Goal: Task Accomplishment & Management: Use online tool/utility

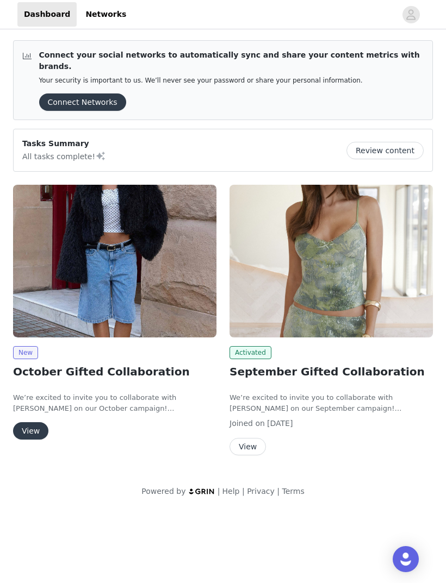
click at [27, 422] on button "View" at bounding box center [30, 430] width 35 height 17
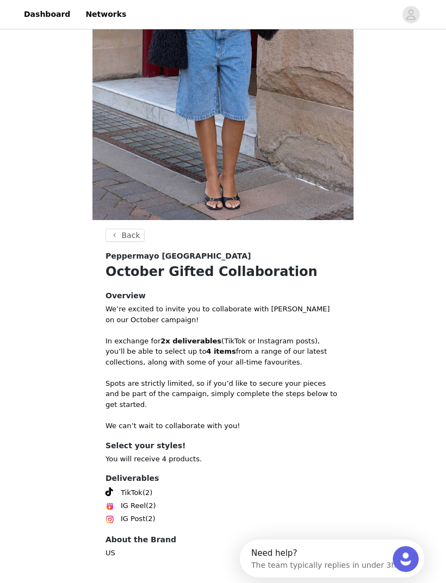
scroll to position [175, 0]
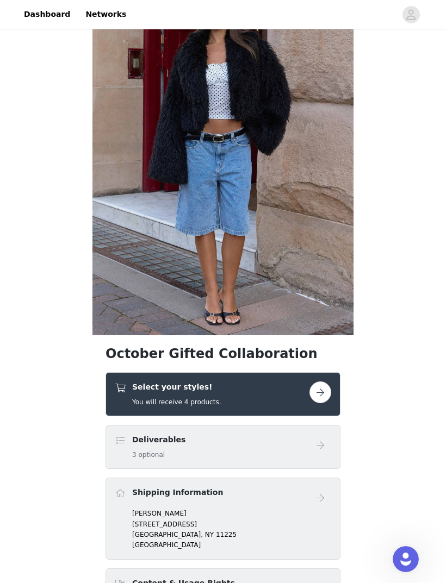
scroll to position [60, 0]
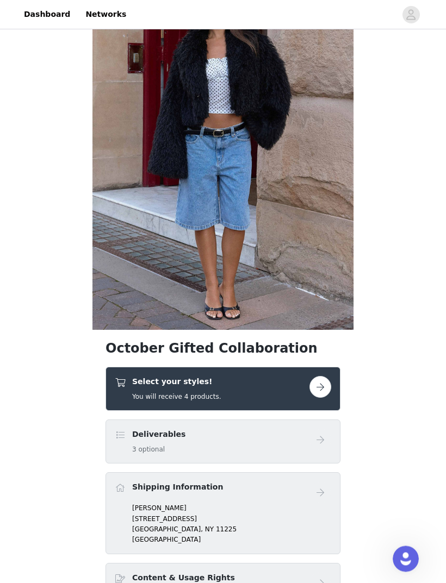
click at [320, 384] on button "button" at bounding box center [320, 388] width 22 height 22
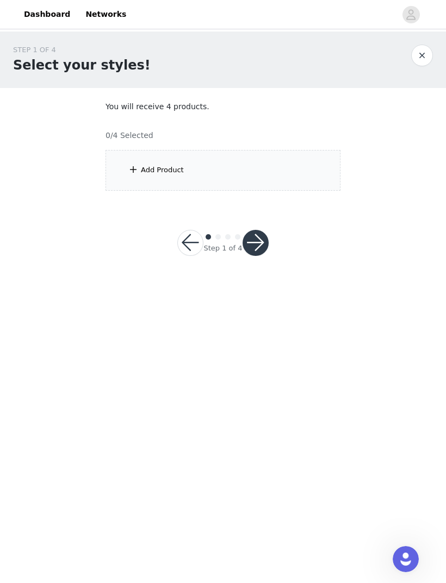
click at [303, 171] on div "Add Product" at bounding box center [222, 170] width 235 height 41
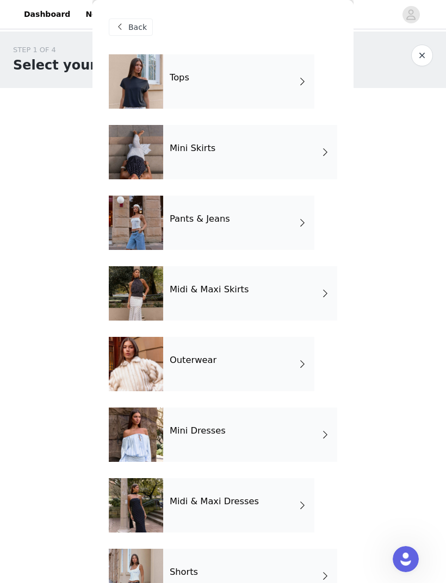
click at [279, 75] on div "Tops" at bounding box center [238, 81] width 151 height 54
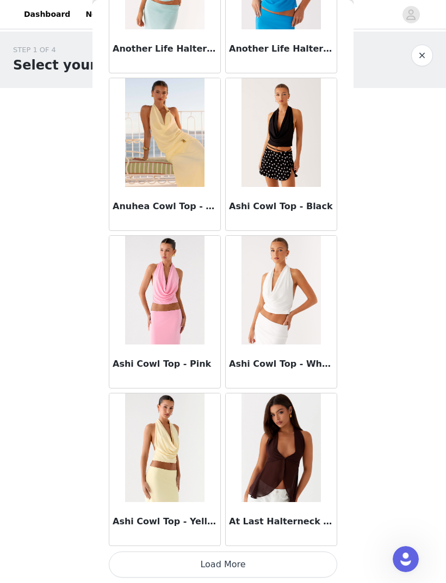
scroll to position [1080, 0]
click at [139, 567] on button "Load More" at bounding box center [223, 565] width 228 height 26
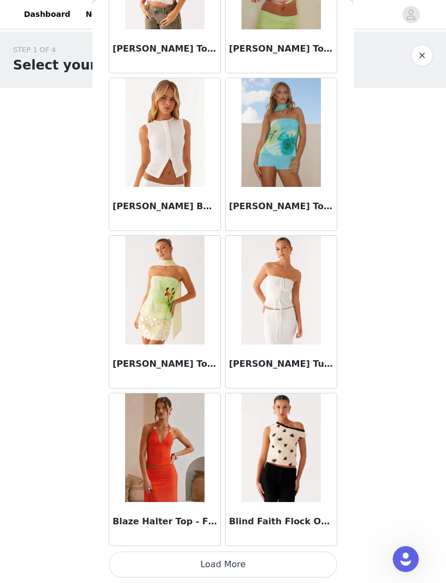
scroll to position [2656, 0]
click at [166, 565] on button "Load More" at bounding box center [223, 565] width 228 height 26
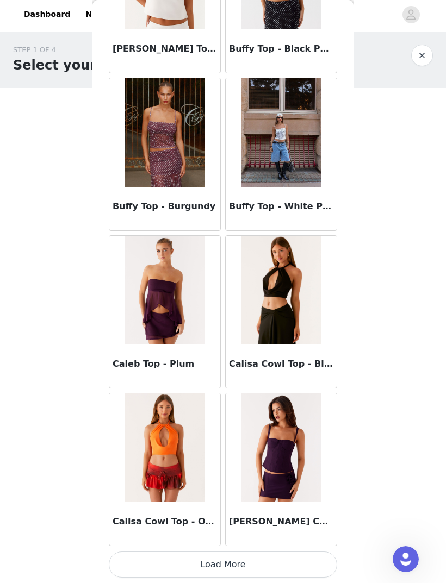
scroll to position [4232, 0]
click at [304, 554] on button "Load More" at bounding box center [223, 565] width 228 height 26
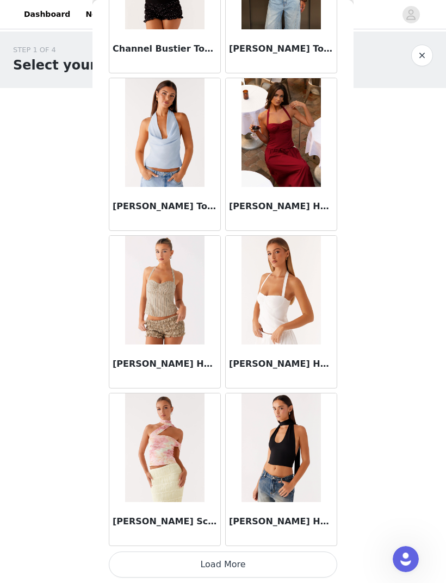
scroll to position [5808, 0]
click at [230, 559] on button "Load More" at bounding box center [223, 565] width 228 height 26
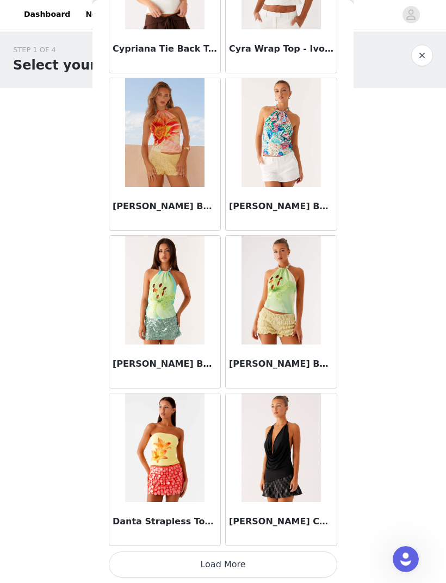
click at [274, 558] on button "Load More" at bounding box center [223, 565] width 228 height 26
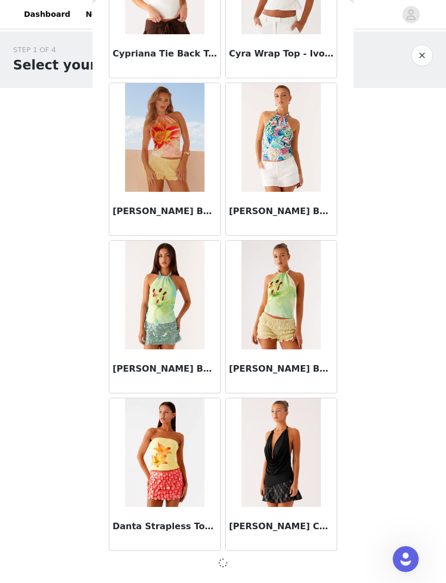
scroll to position [7379, 0]
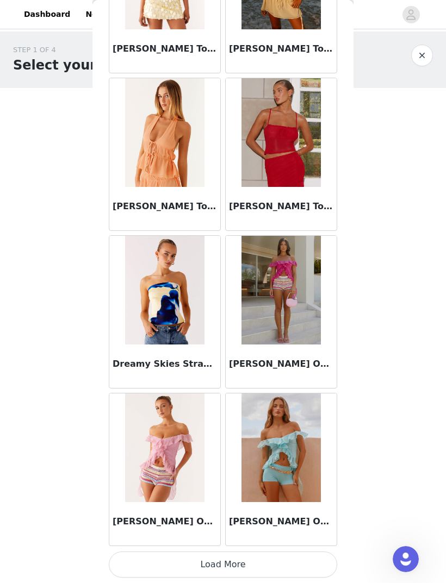
click at [290, 558] on button "Load More" at bounding box center [223, 565] width 228 height 26
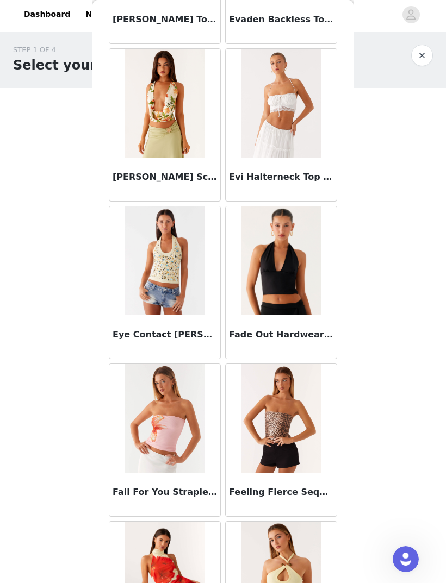
scroll to position [10120, 0]
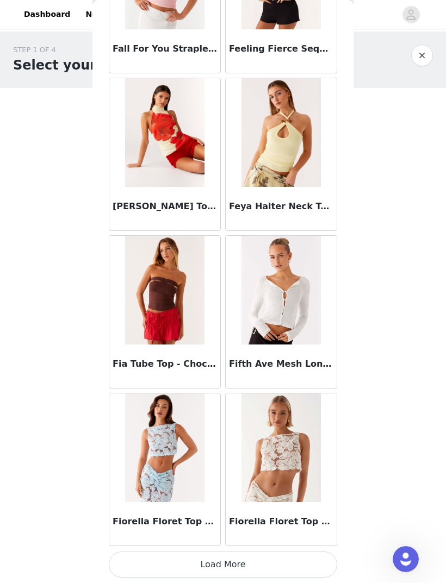
click at [292, 565] on button "Load More" at bounding box center [223, 565] width 228 height 26
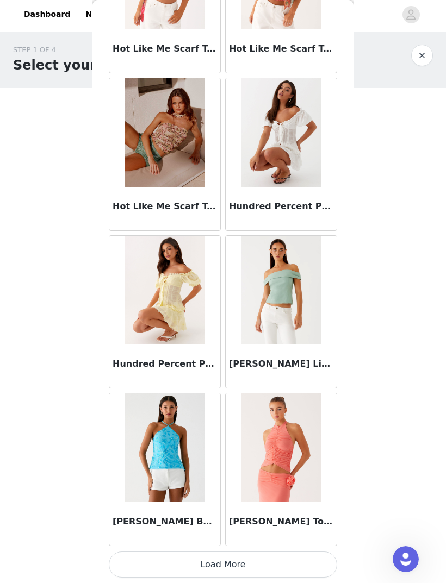
click at [274, 568] on button "Load More" at bounding box center [223, 565] width 228 height 26
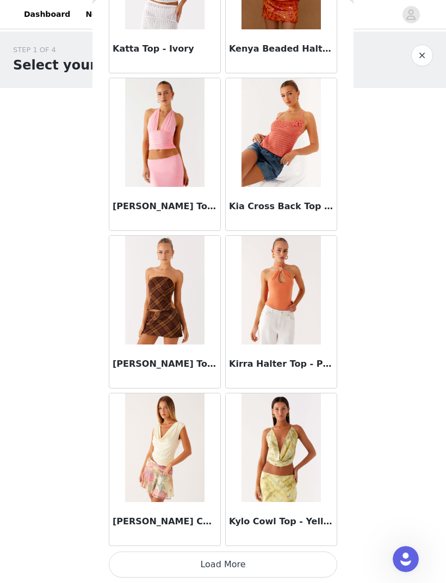
click at [287, 559] on button "Load More" at bounding box center [223, 565] width 228 height 26
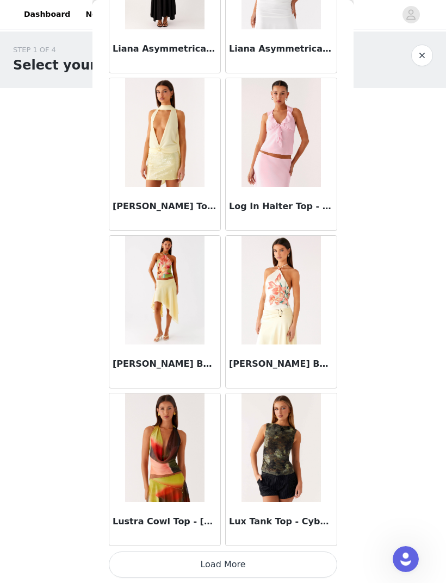
click at [290, 562] on button "Load More" at bounding box center [223, 565] width 228 height 26
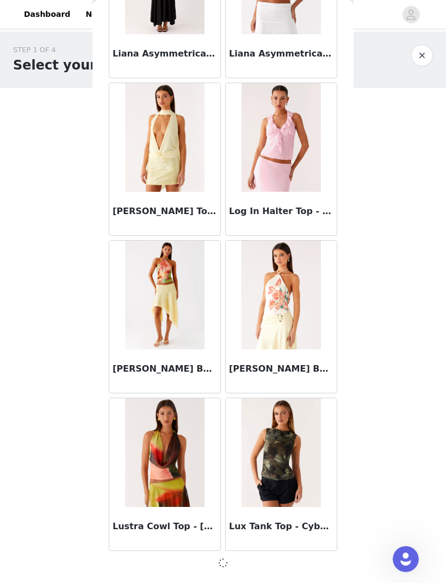
scroll to position [15260, 0]
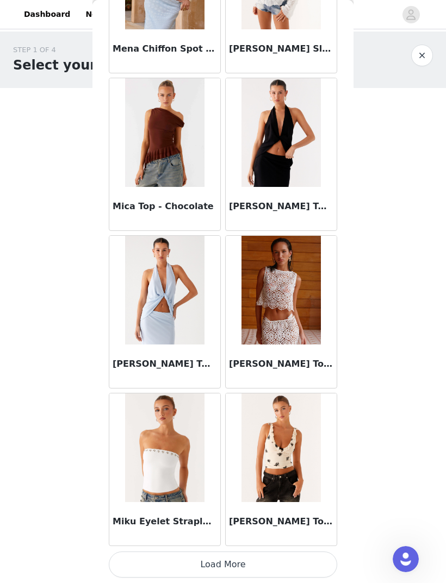
click at [300, 554] on button "Load More" at bounding box center [223, 565] width 228 height 26
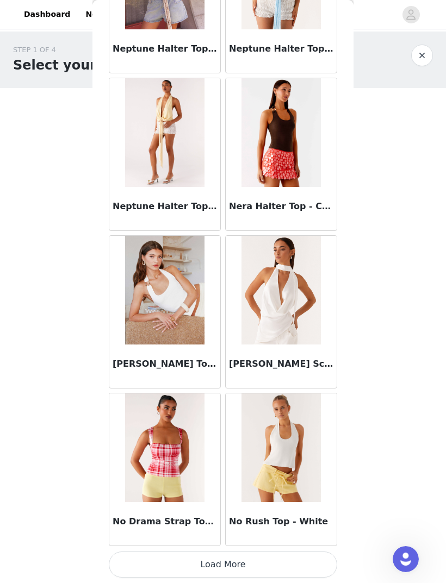
click at [226, 571] on button "Load More" at bounding box center [223, 565] width 228 height 26
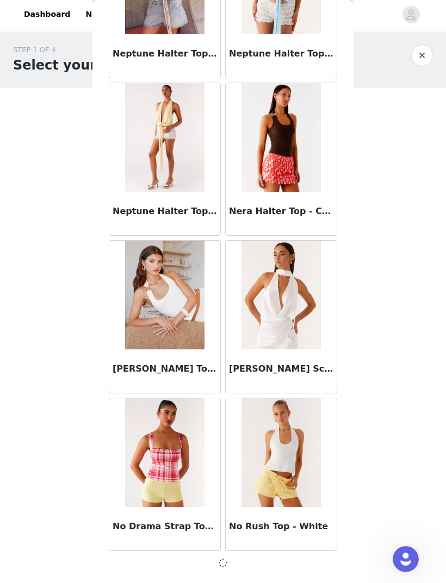
scroll to position [18412, 0]
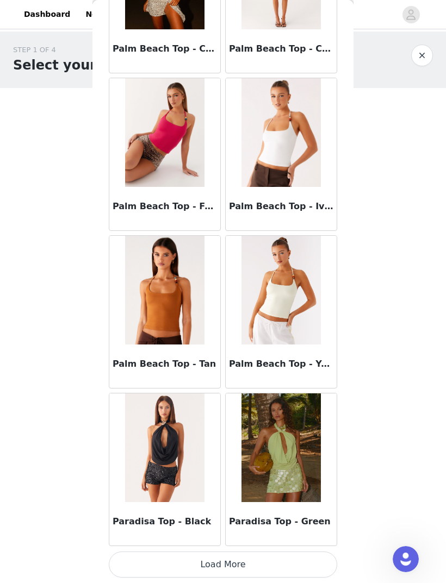
click at [236, 565] on button "Load More" at bounding box center [223, 565] width 228 height 26
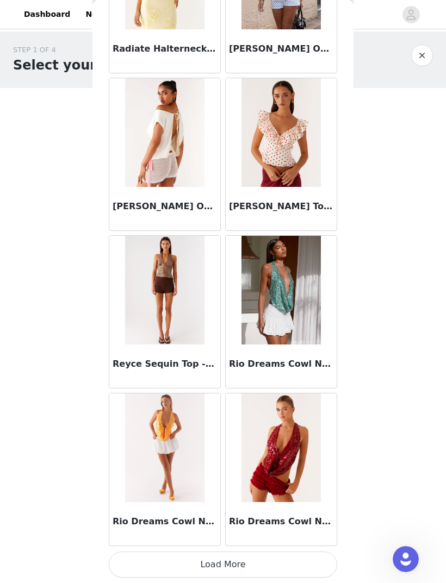
click at [253, 558] on button "Load More" at bounding box center [223, 565] width 228 height 26
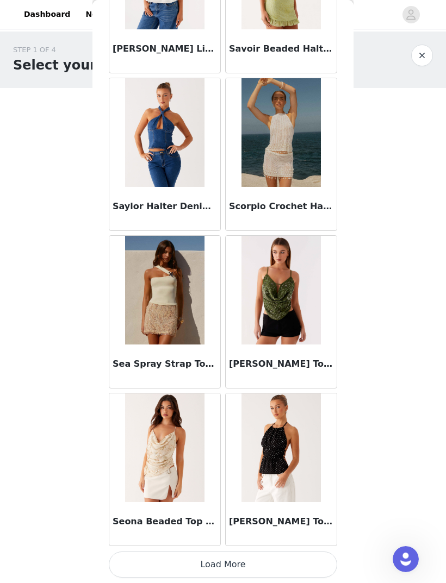
scroll to position [23145, 0]
click at [287, 552] on button "Load More" at bounding box center [223, 565] width 228 height 26
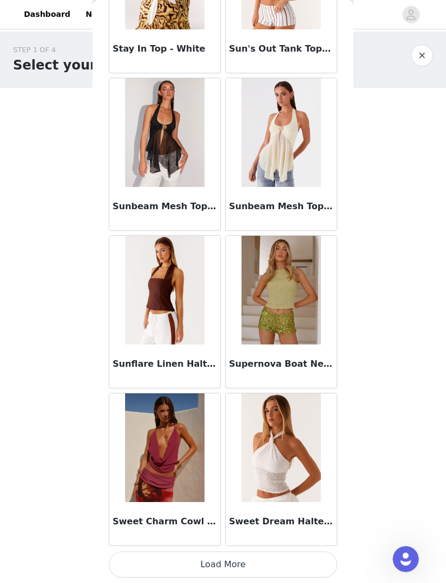
click at [292, 566] on button "Load More" at bounding box center [223, 565] width 228 height 26
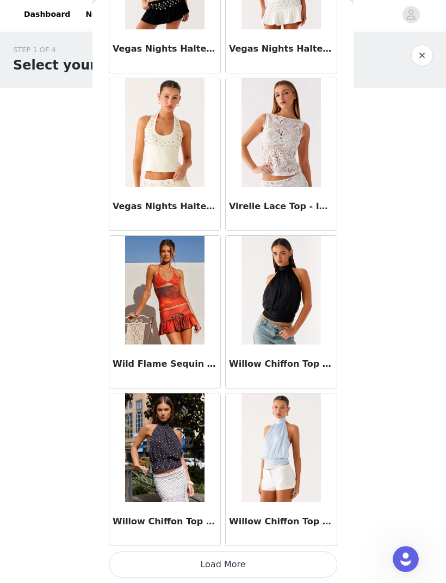
click at [302, 558] on button "Load More" at bounding box center [223, 565] width 228 height 26
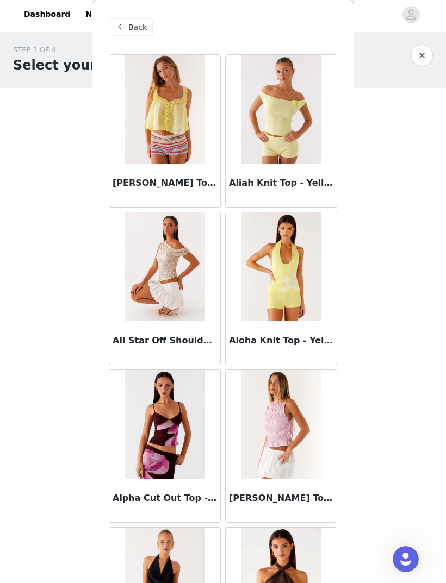
scroll to position [0, 0]
click at [127, 24] on div "Back" at bounding box center [131, 26] width 44 height 17
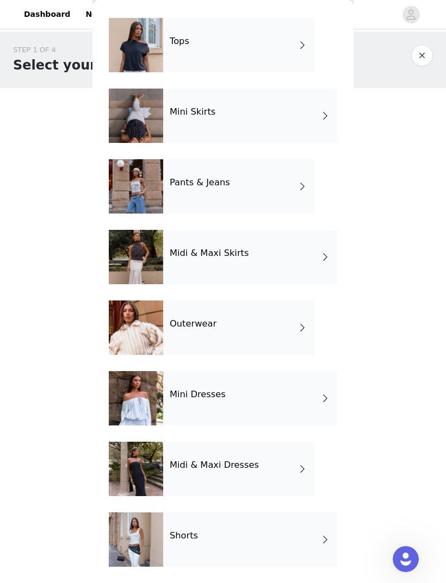
scroll to position [36, 0]
click at [296, 321] on div "Outerwear" at bounding box center [238, 328] width 151 height 54
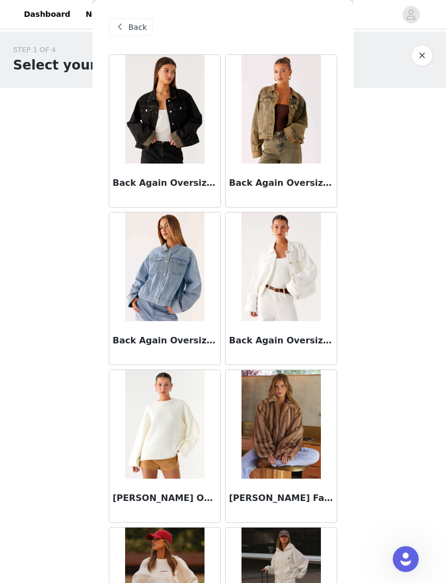
scroll to position [0, 0]
click at [124, 33] on span at bounding box center [119, 27] width 13 height 13
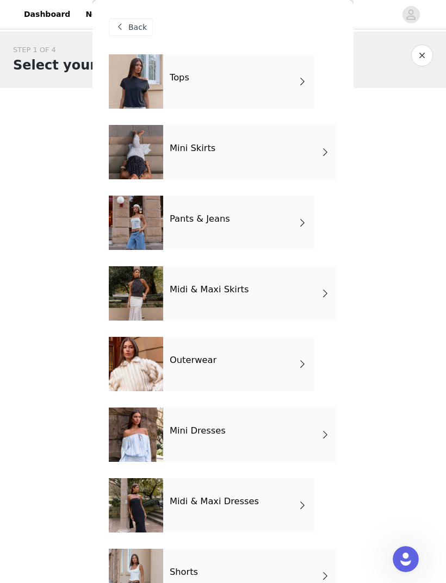
click at [291, 229] on div "Pants & Jeans" at bounding box center [238, 223] width 151 height 54
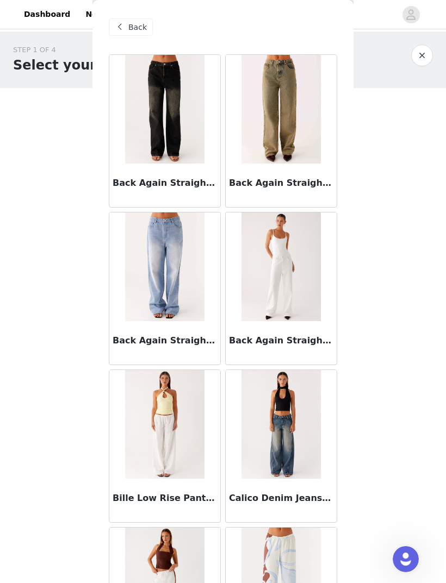
click at [132, 20] on div "Back" at bounding box center [131, 26] width 44 height 17
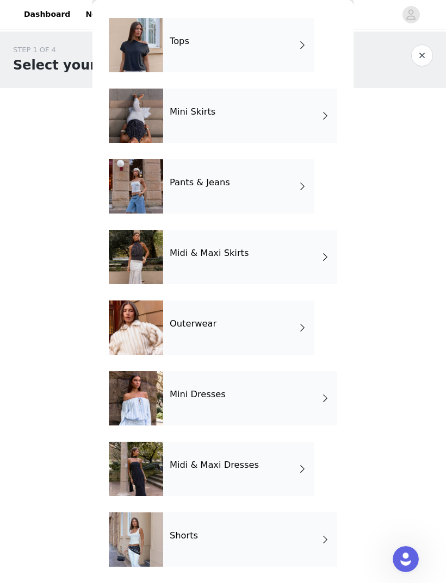
scroll to position [36, 0]
click at [310, 539] on div "Shorts" at bounding box center [250, 539] width 174 height 54
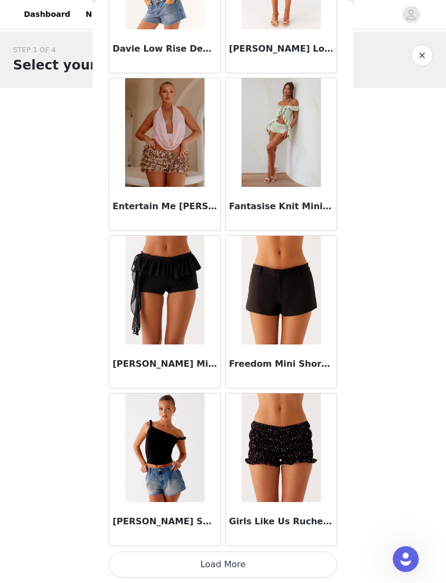
scroll to position [1080, 0]
click at [300, 557] on button "Load More" at bounding box center [223, 565] width 228 height 26
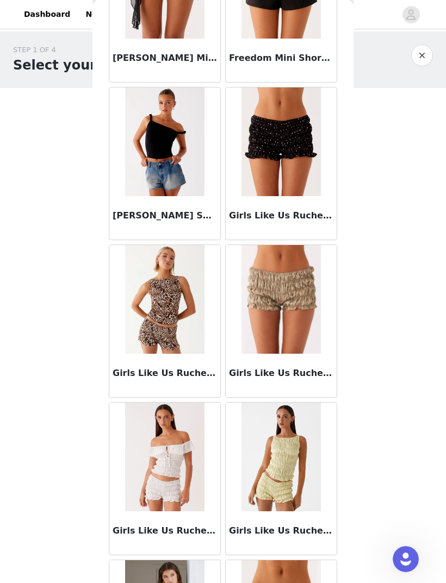
scroll to position [1390, 0]
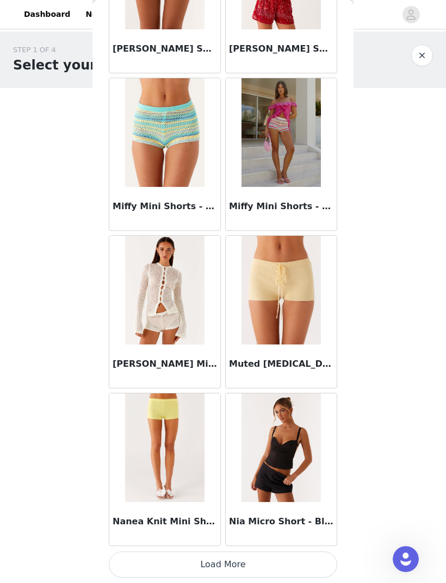
click at [309, 561] on button "Load More" at bounding box center [223, 565] width 228 height 26
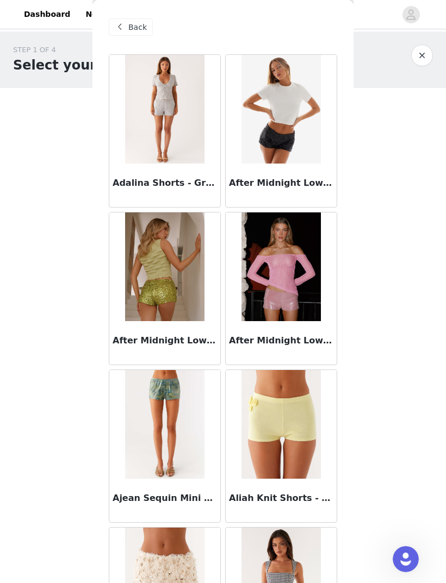
scroll to position [0, 0]
click at [132, 22] on span "Back" at bounding box center [137, 27] width 18 height 11
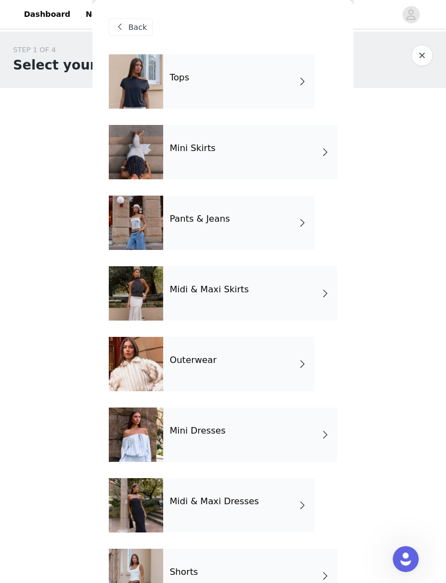
click at [309, 153] on div "Mini Skirts" at bounding box center [250, 152] width 174 height 54
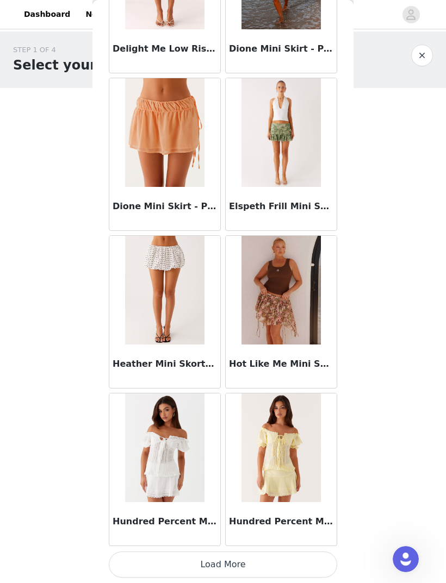
scroll to position [1080, 0]
click at [280, 559] on button "Load More" at bounding box center [223, 565] width 228 height 26
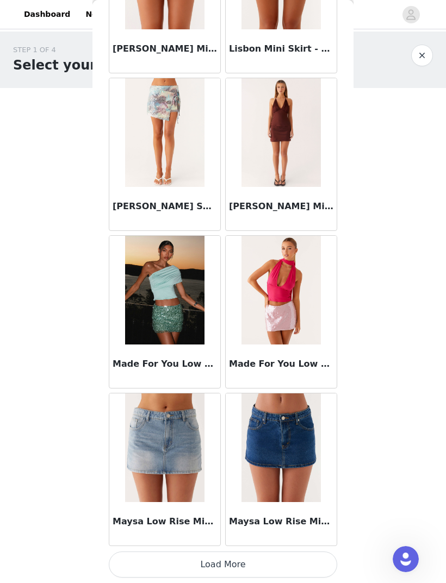
scroll to position [2656, 0]
click at [252, 559] on button "Load More" at bounding box center [223, 565] width 228 height 26
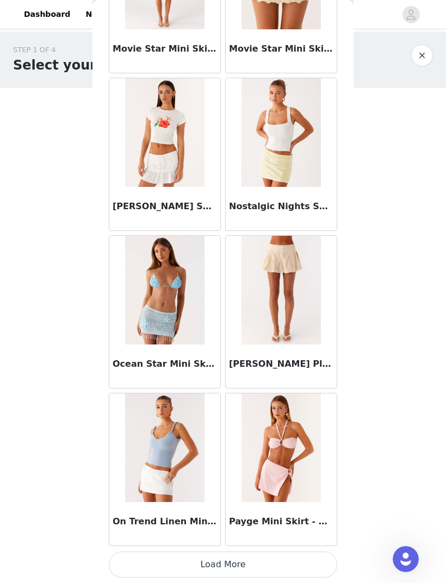
click at [309, 561] on button "Load More" at bounding box center [223, 565] width 228 height 26
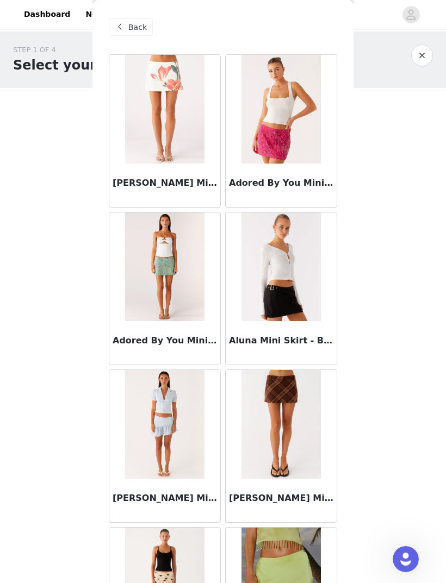
scroll to position [0, 0]
click at [130, 27] on span "Back" at bounding box center [137, 27] width 18 height 11
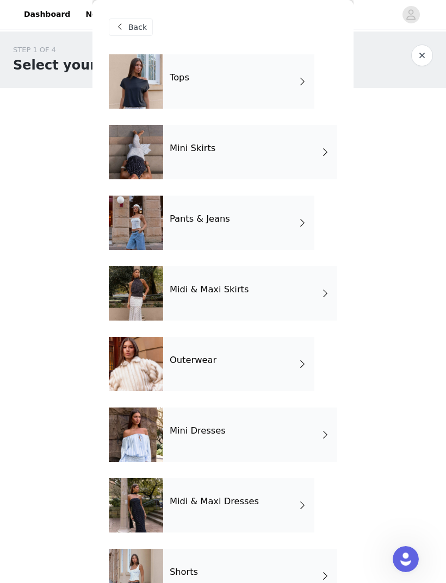
click at [290, 296] on div "Midi & Maxi Skirts" at bounding box center [250, 293] width 174 height 54
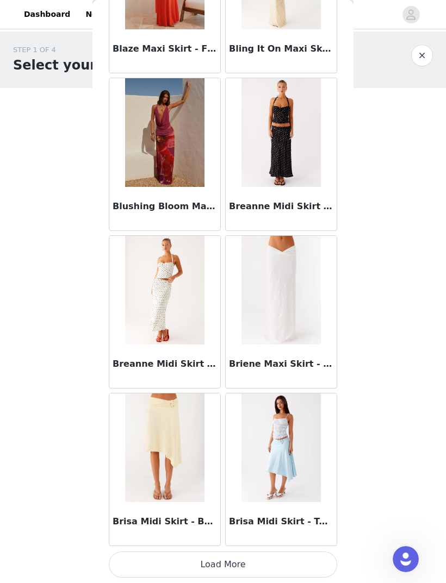
scroll to position [1080, 0]
click at [158, 555] on button "Load More" at bounding box center [223, 565] width 228 height 26
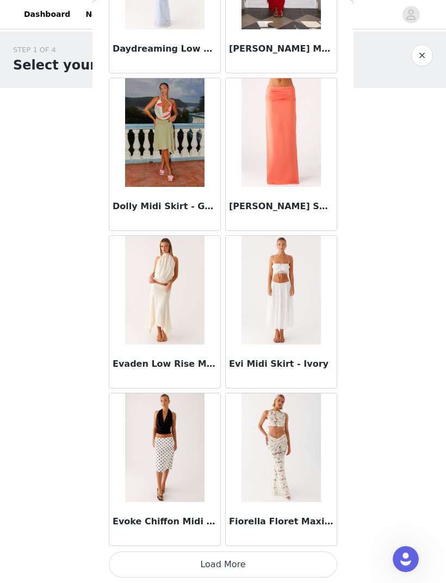
scroll to position [2656, 0]
click at [163, 561] on button "Load More" at bounding box center [223, 565] width 228 height 26
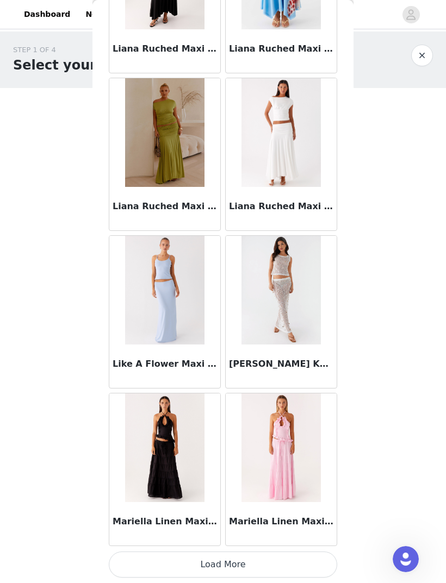
scroll to position [4232, 0]
click at [126, 559] on button "Load More" at bounding box center [223, 565] width 228 height 26
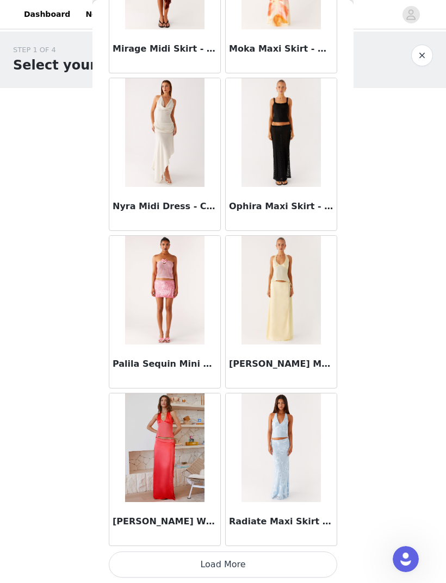
scroll to position [5808, 0]
click at [135, 559] on button "Load More" at bounding box center [223, 565] width 228 height 26
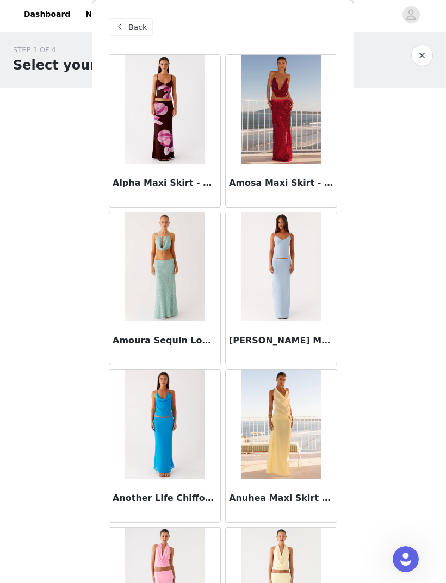
scroll to position [0, 0]
click at [132, 27] on span "Back" at bounding box center [137, 27] width 18 height 11
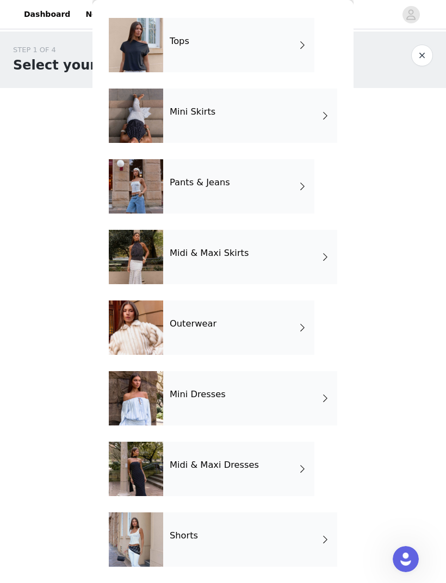
scroll to position [36, 0]
click at [310, 393] on div "Mini Dresses" at bounding box center [250, 398] width 174 height 54
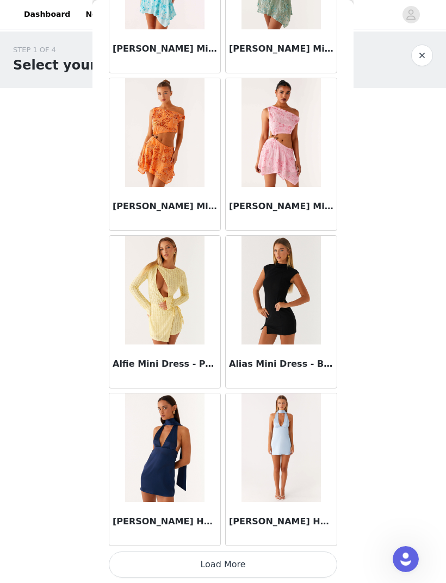
scroll to position [1080, 0]
click at [308, 558] on button "Load More" at bounding box center [223, 565] width 228 height 26
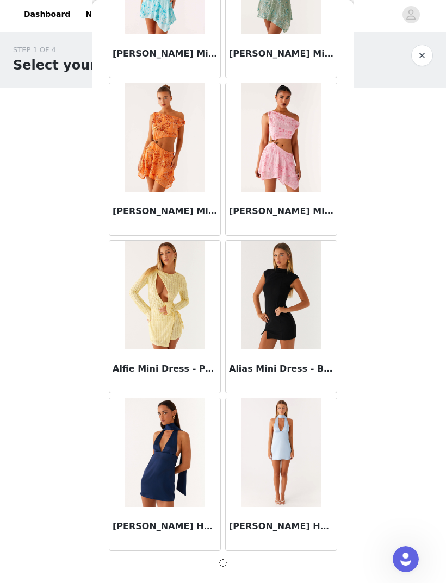
scroll to position [1075, 0]
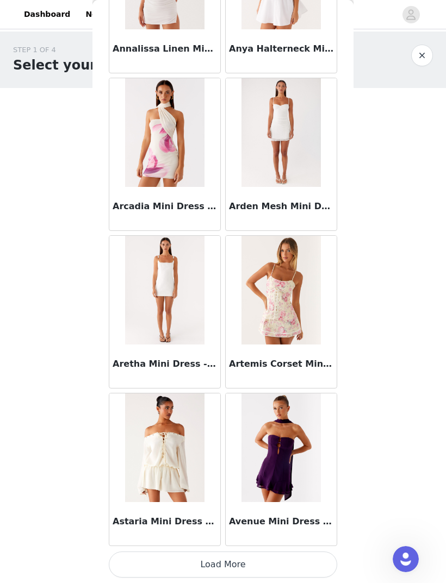
click at [309, 562] on button "Load More" at bounding box center [223, 565] width 228 height 26
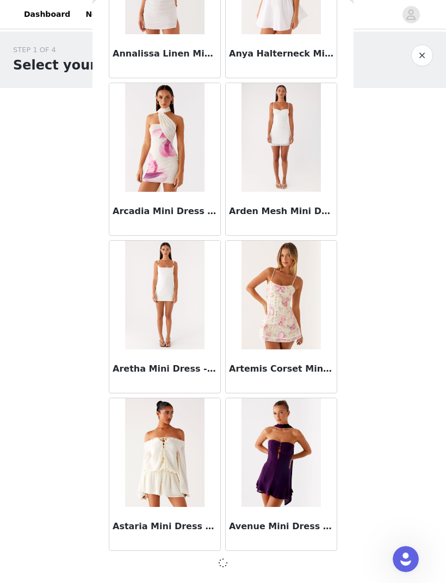
scroll to position [2651, 0]
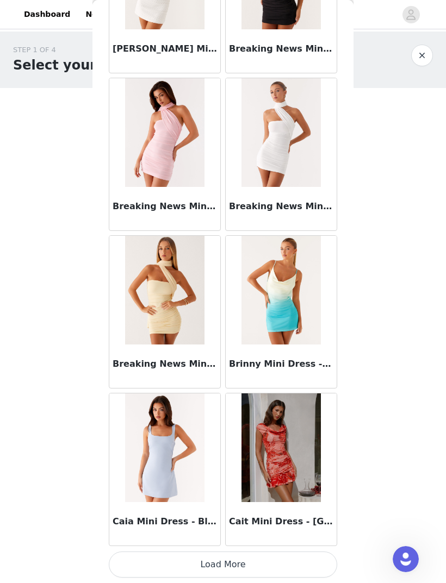
click at [307, 560] on button "Load More" at bounding box center [223, 565] width 228 height 26
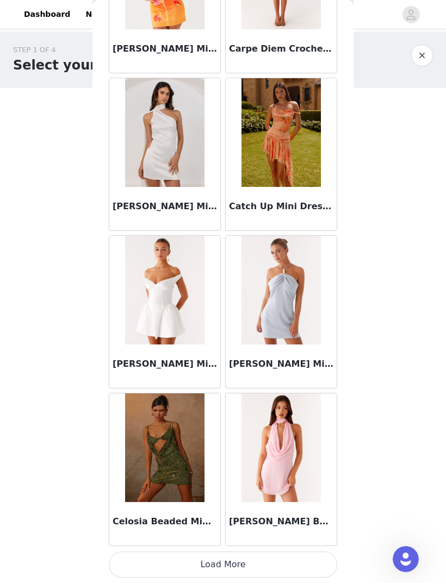
scroll to position [5808, 0]
click at [311, 560] on button "Load More" at bounding box center [223, 565] width 228 height 26
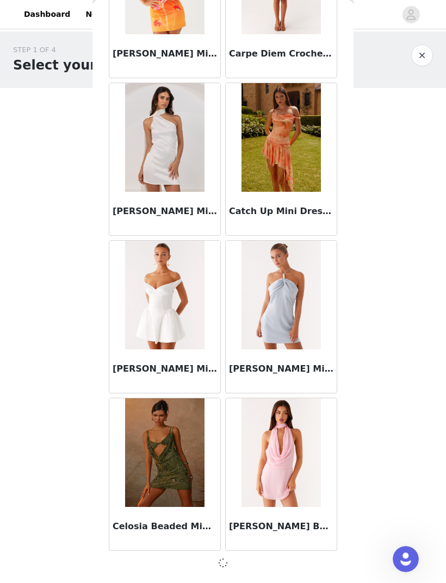
scroll to position [5803, 0]
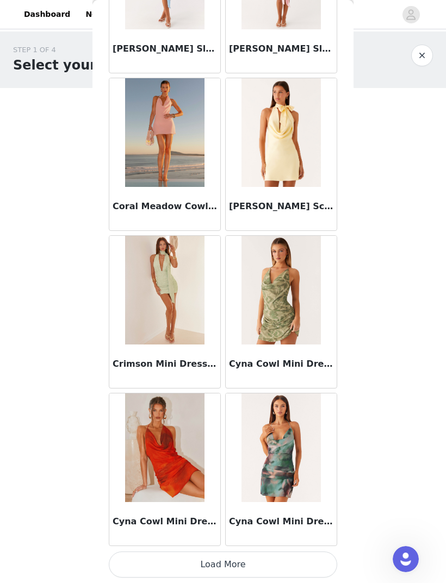
click at [309, 561] on button "Load More" at bounding box center [223, 565] width 228 height 26
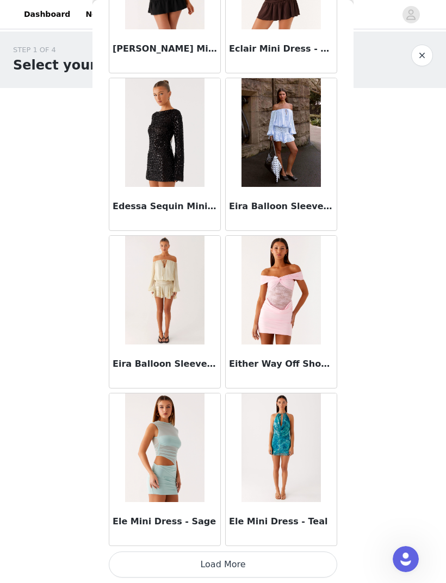
click at [303, 559] on button "Load More" at bounding box center [223, 565] width 228 height 26
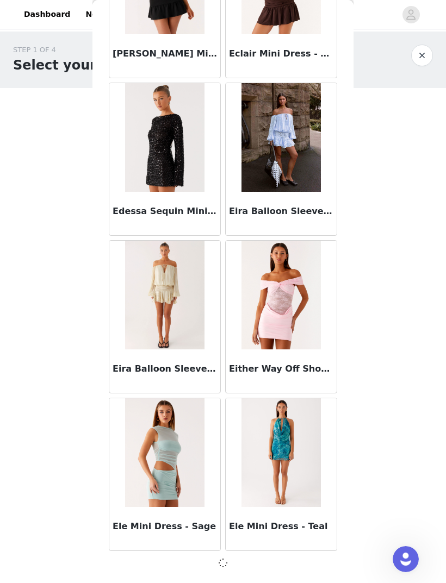
scroll to position [8955, 0]
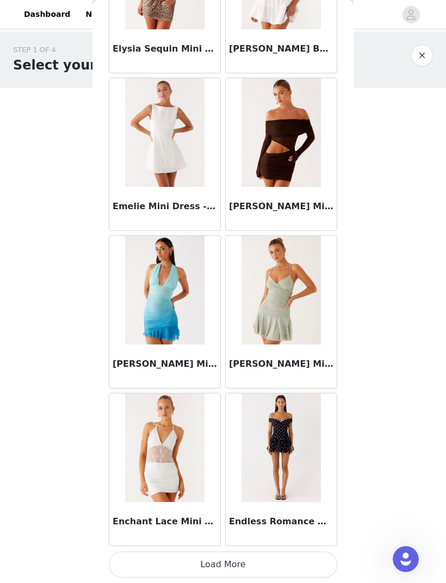
click at [316, 562] on button "Load More" at bounding box center [223, 565] width 228 height 26
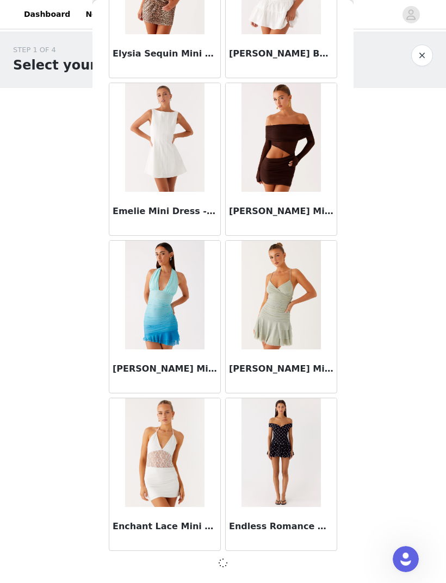
scroll to position [10531, 0]
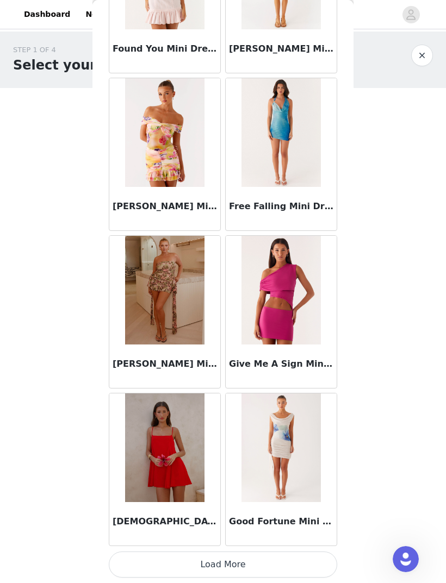
click at [312, 560] on button "Load More" at bounding box center [223, 565] width 228 height 26
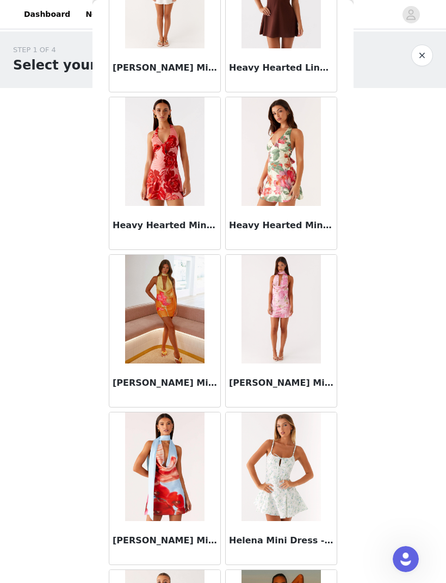
scroll to position [13598, 0]
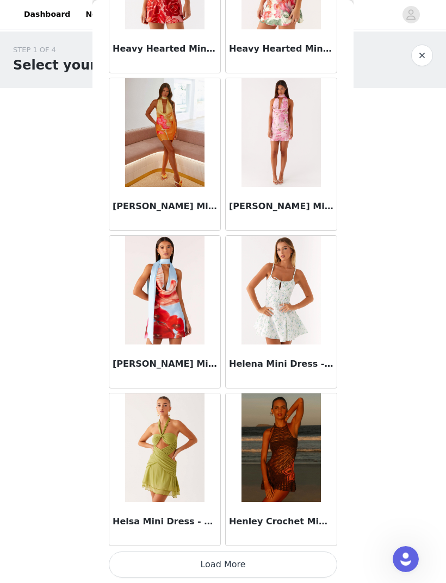
click at [293, 560] on button "Load More" at bounding box center [223, 565] width 228 height 26
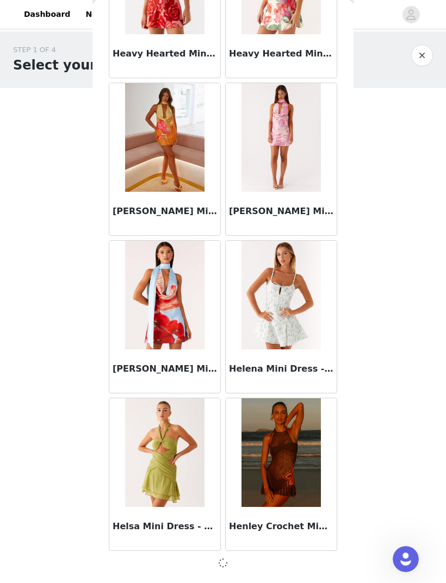
scroll to position [13684, 0]
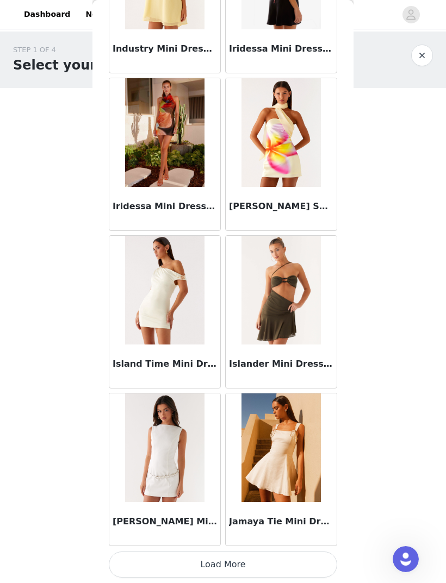
click at [303, 565] on button "Load More" at bounding box center [223, 565] width 228 height 26
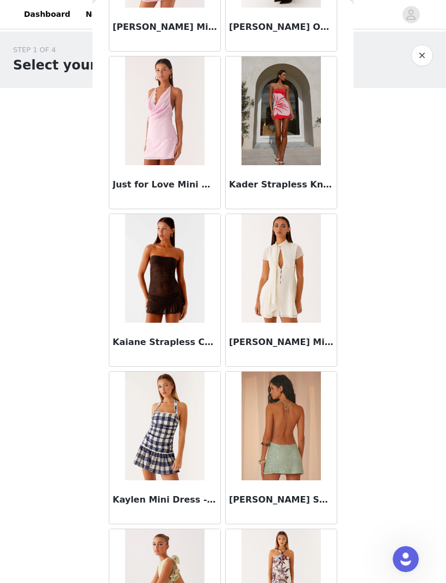
scroll to position [16595, 0]
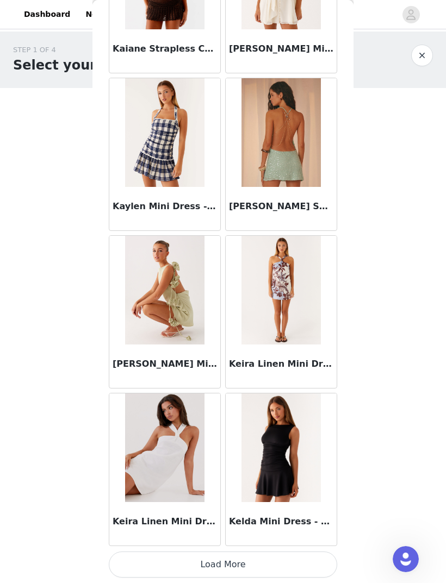
click at [285, 558] on button "Load More" at bounding box center [223, 565] width 228 height 26
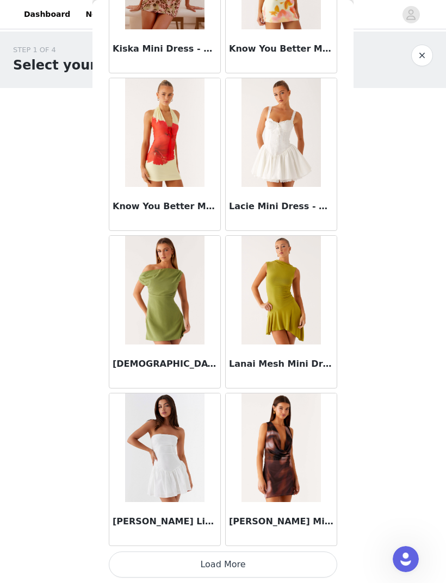
scroll to position [18417, 0]
click at [275, 561] on button "Load More" at bounding box center [223, 565] width 228 height 26
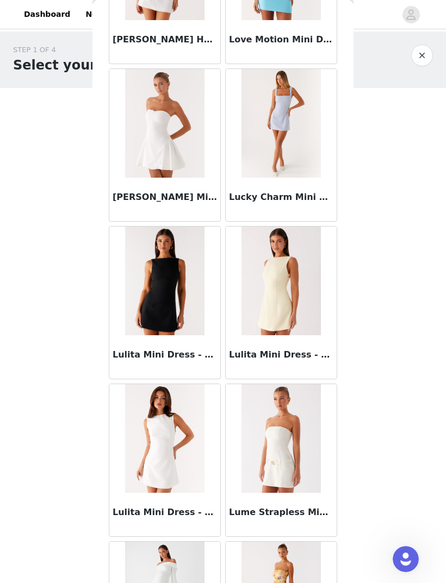
scroll to position [19845, 0]
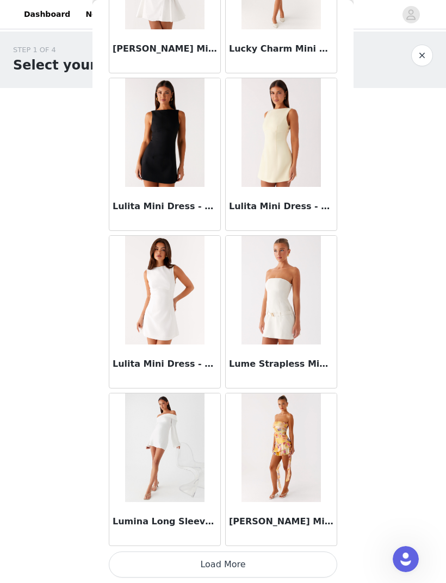
click at [285, 558] on button "Load More" at bounding box center [223, 565] width 228 height 26
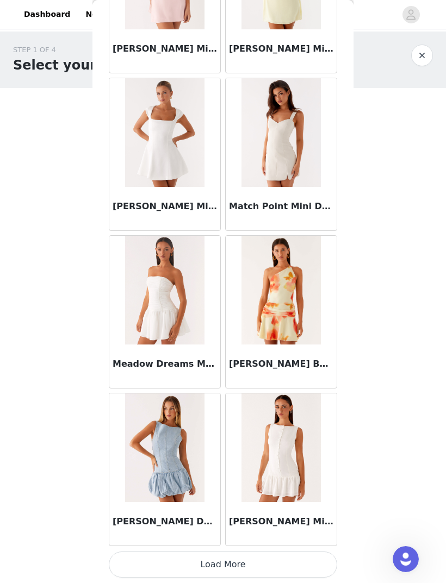
scroll to position [21569, 0]
click at [158, 560] on button "Load More" at bounding box center [223, 565] width 228 height 26
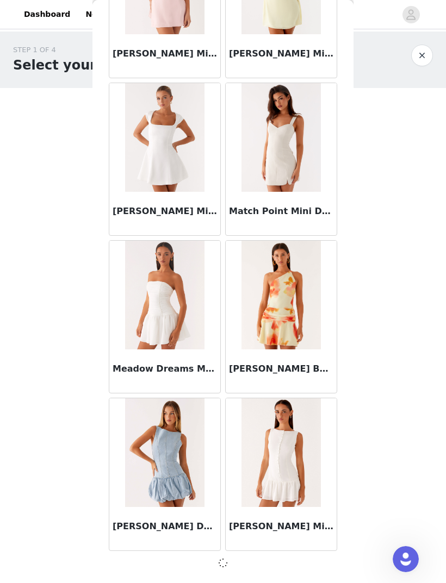
scroll to position [21564, 0]
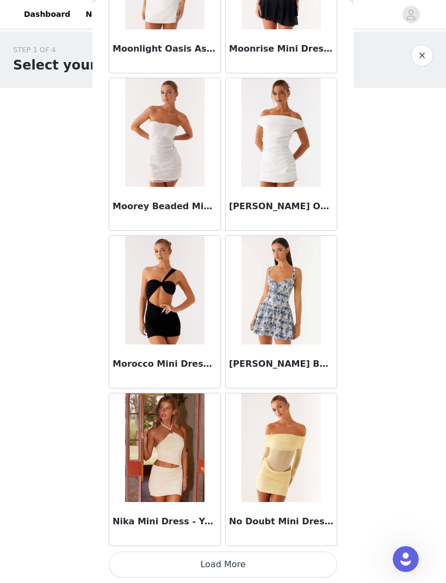
click at [268, 560] on button "Load More" at bounding box center [223, 565] width 228 height 26
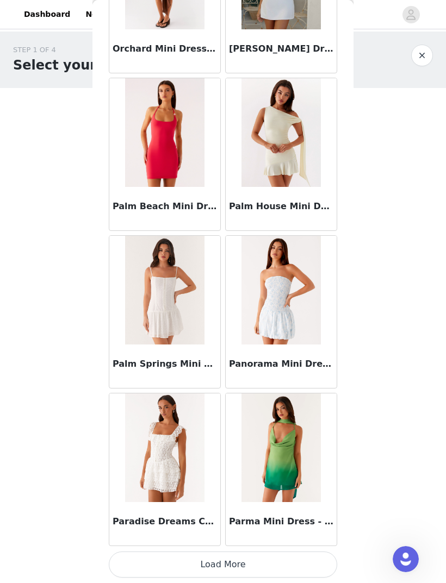
scroll to position [24721, 0]
click at [245, 570] on button "Load More" at bounding box center [223, 565] width 228 height 26
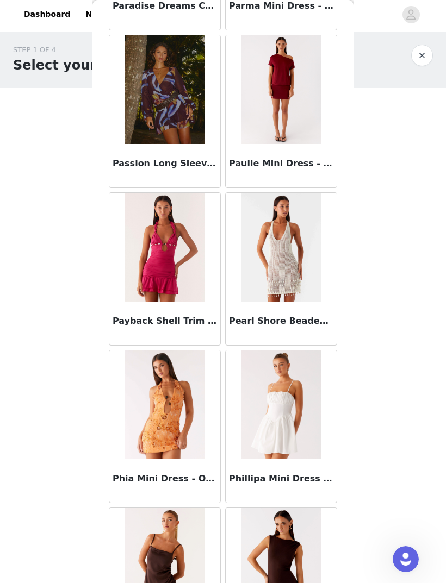
scroll to position [25256, 0]
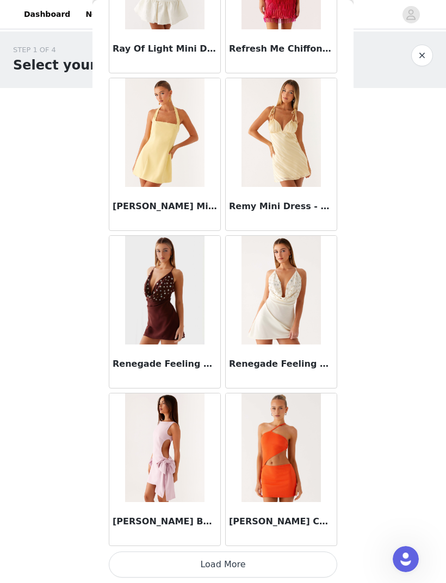
click at [259, 561] on button "Load More" at bounding box center [223, 565] width 228 height 26
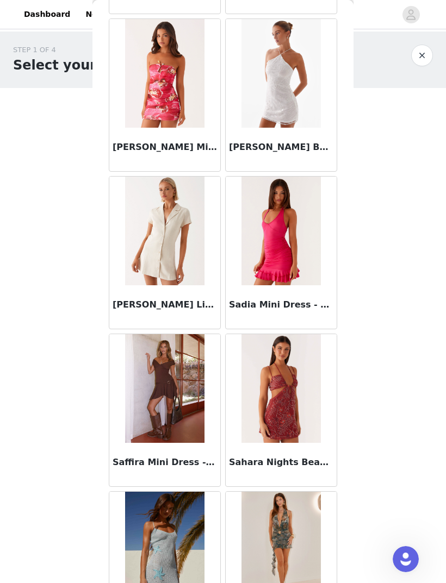
scroll to position [27476, 0]
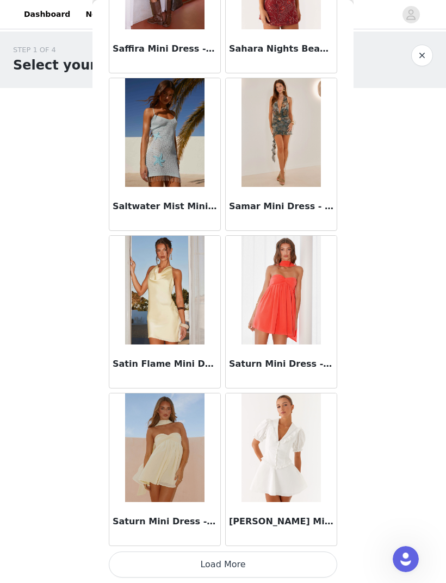
click at [260, 564] on button "Load More" at bounding box center [223, 565] width 228 height 26
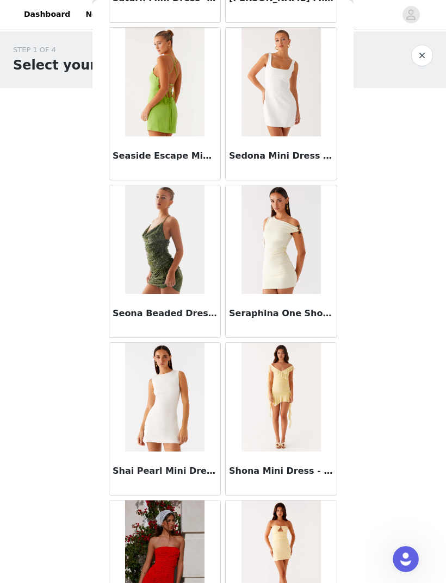
scroll to position [28404, 0]
